Goal: Find specific page/section: Find specific page/section

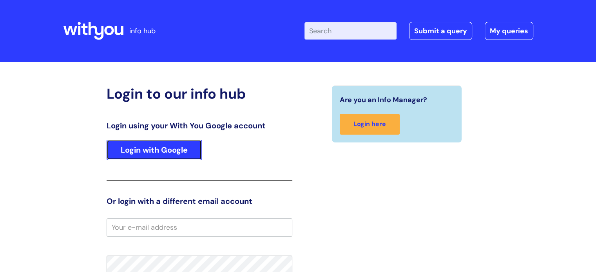
click at [169, 156] on link "Login with Google" at bounding box center [154, 150] width 95 height 20
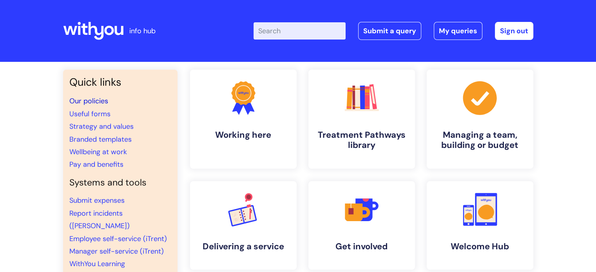
click at [81, 102] on link "Our policies" at bounding box center [88, 100] width 39 height 9
